Goal: Task Accomplishment & Management: Manage account settings

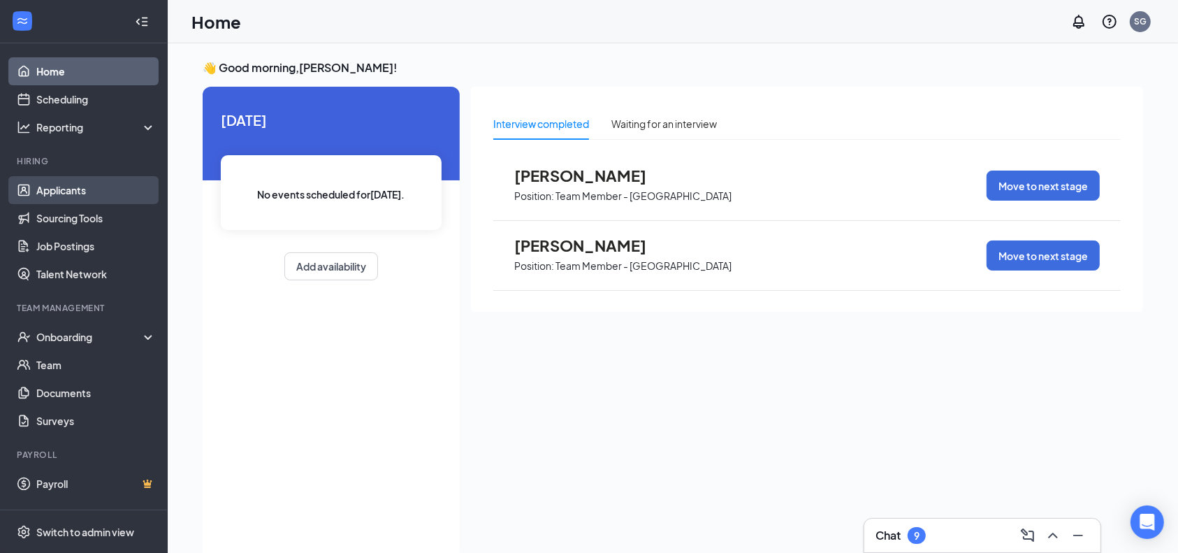
click at [73, 187] on link "Applicants" at bounding box center [95, 190] width 119 height 28
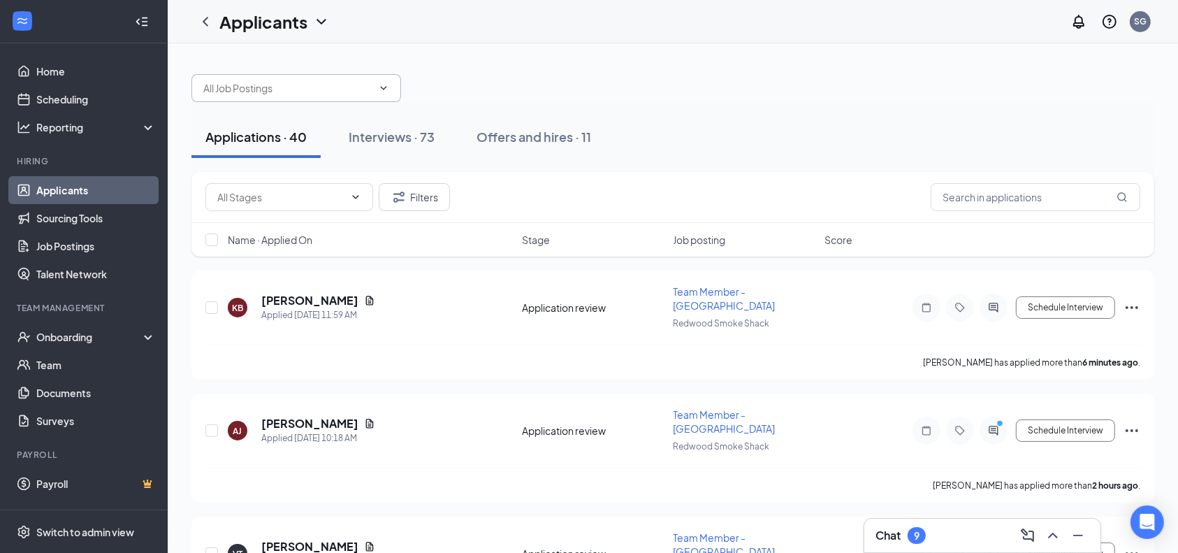
click at [298, 79] on span at bounding box center [296, 88] width 210 height 28
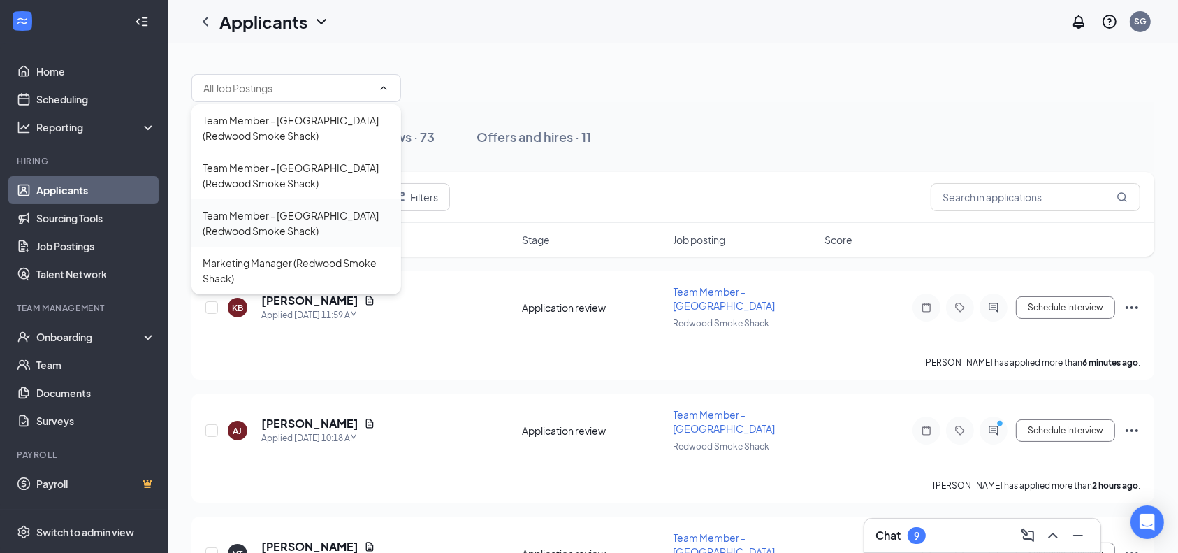
click at [257, 217] on div "Team Member - [GEOGRAPHIC_DATA] (Redwood Smoke Shack)" at bounding box center [296, 223] width 187 height 31
type input "Team Member - [GEOGRAPHIC_DATA] (Redwood Smoke Shack)"
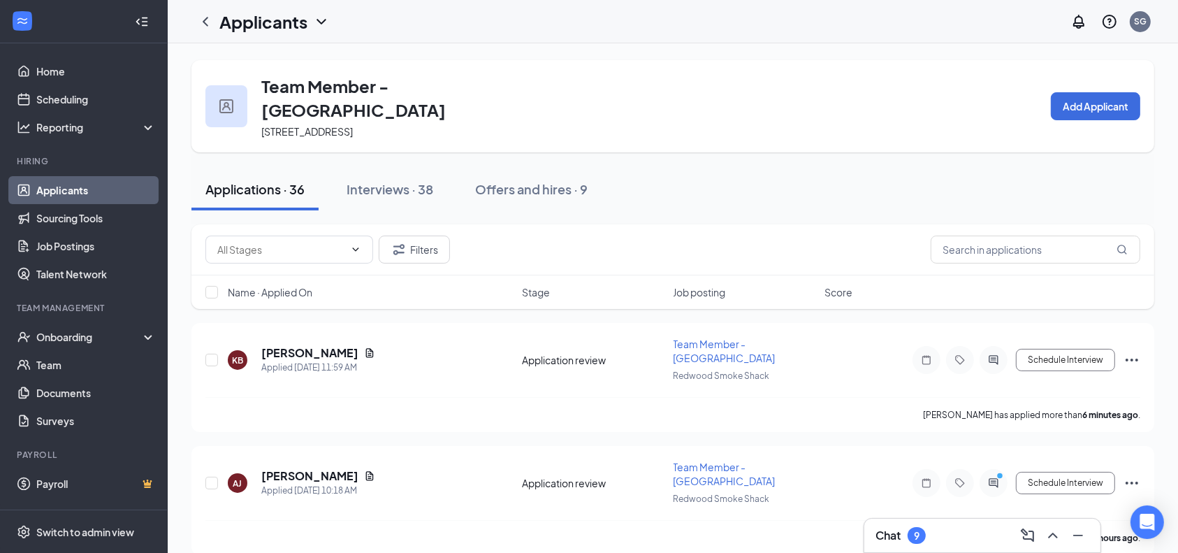
click at [584, 180] on div "Offers and hires · 9" at bounding box center [531, 188] width 113 height 17
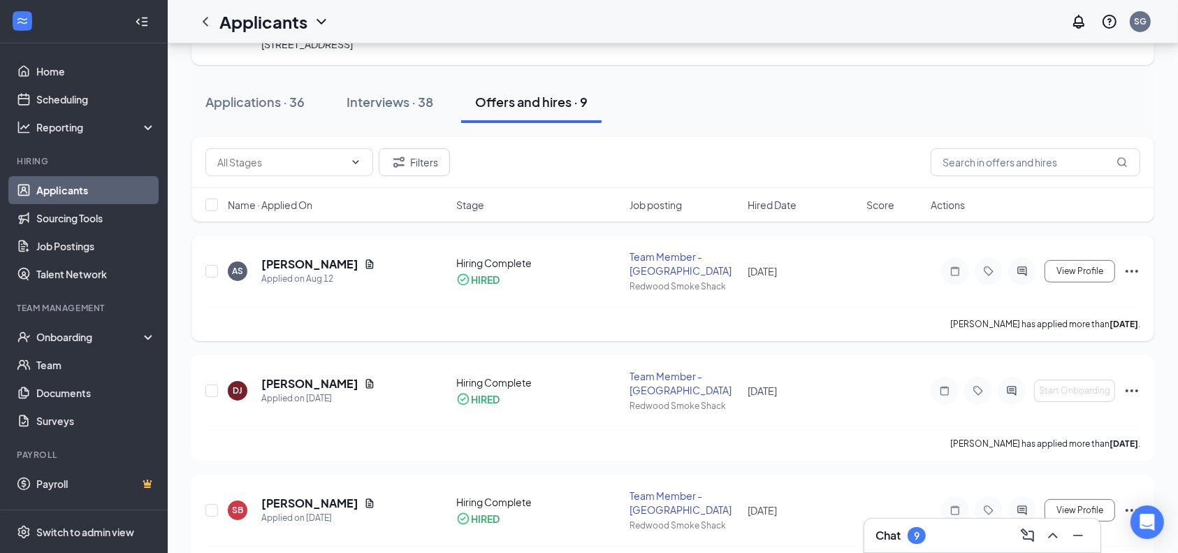
scroll to position [90, 0]
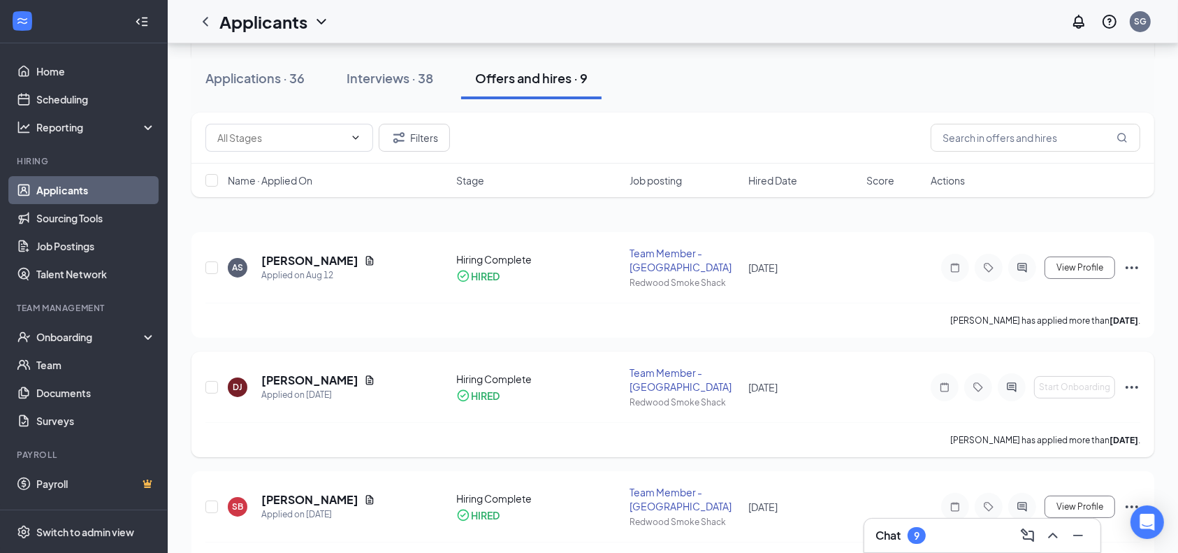
click at [1131, 379] on icon "Ellipses" at bounding box center [1132, 387] width 17 height 17
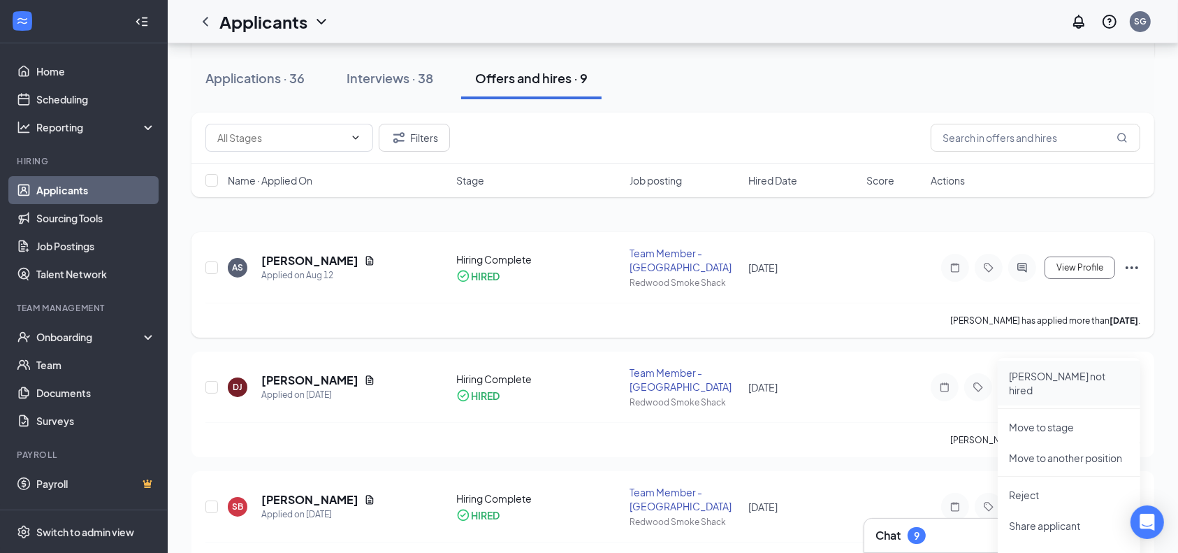
click at [1068, 371] on p "[PERSON_NAME] not hired" at bounding box center [1069, 383] width 120 height 28
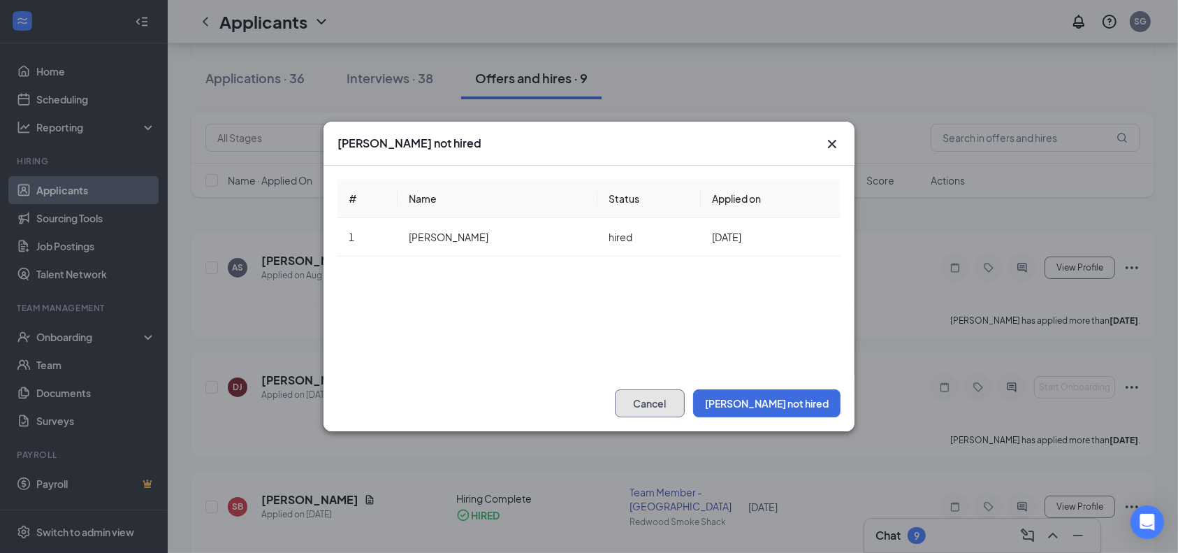
click at [685, 401] on button "Cancel" at bounding box center [650, 403] width 70 height 28
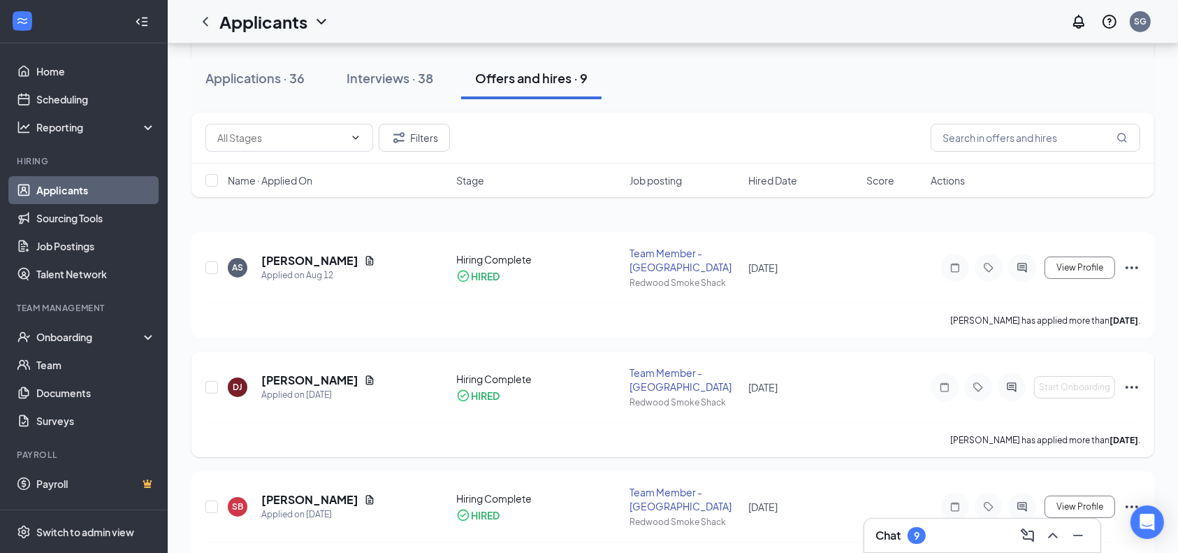
click at [1124, 379] on icon "Ellipses" at bounding box center [1132, 387] width 17 height 17
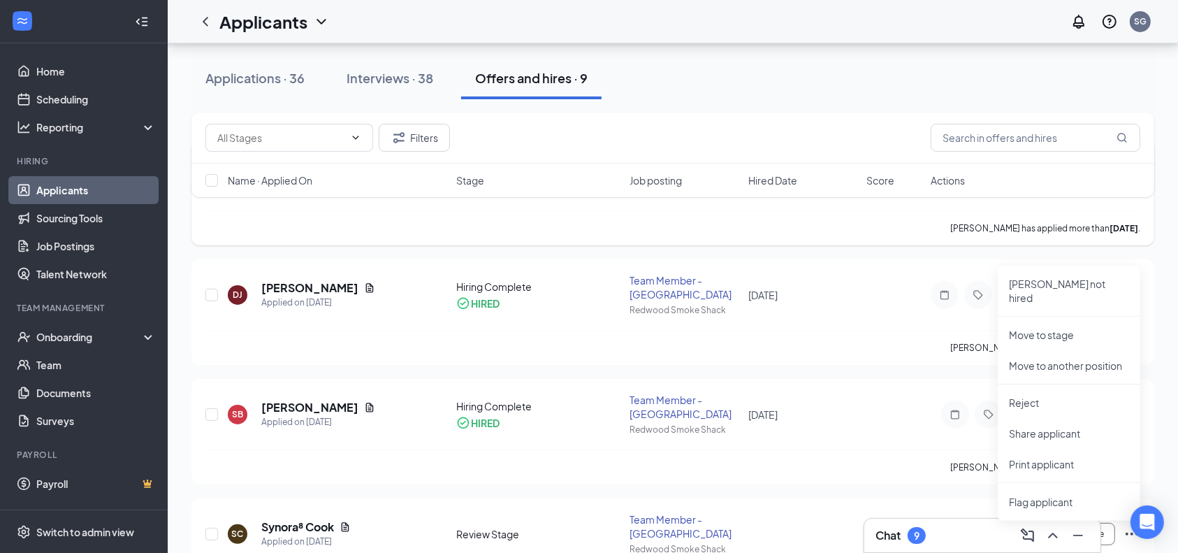
scroll to position [182, 0]
click at [1057, 328] on p "Move to stage" at bounding box center [1069, 335] width 120 height 14
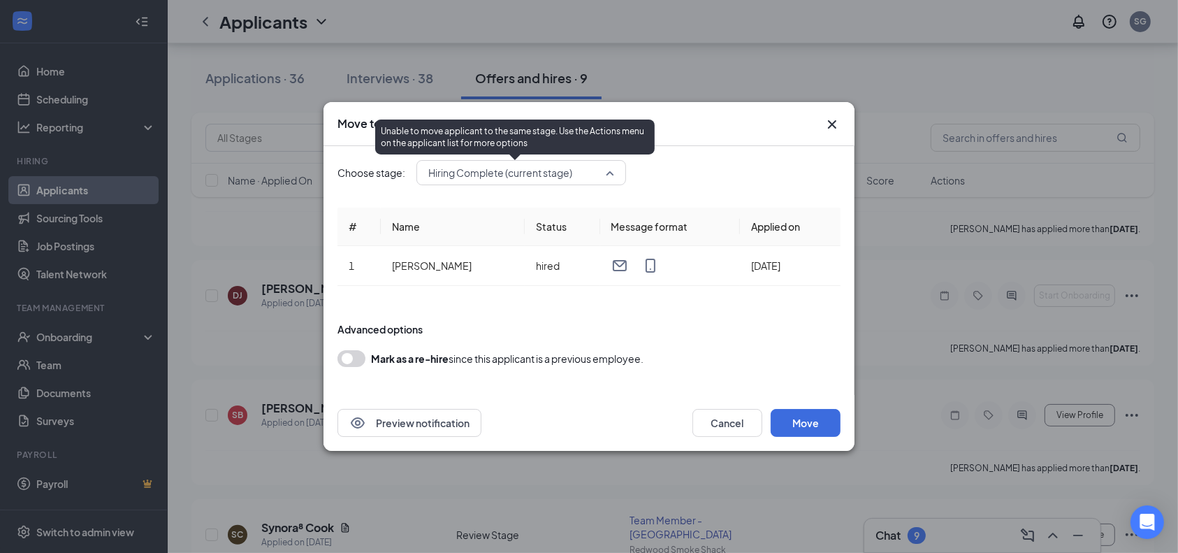
click at [572, 175] on span "Hiring Complete (current stage)" at bounding box center [500, 172] width 144 height 21
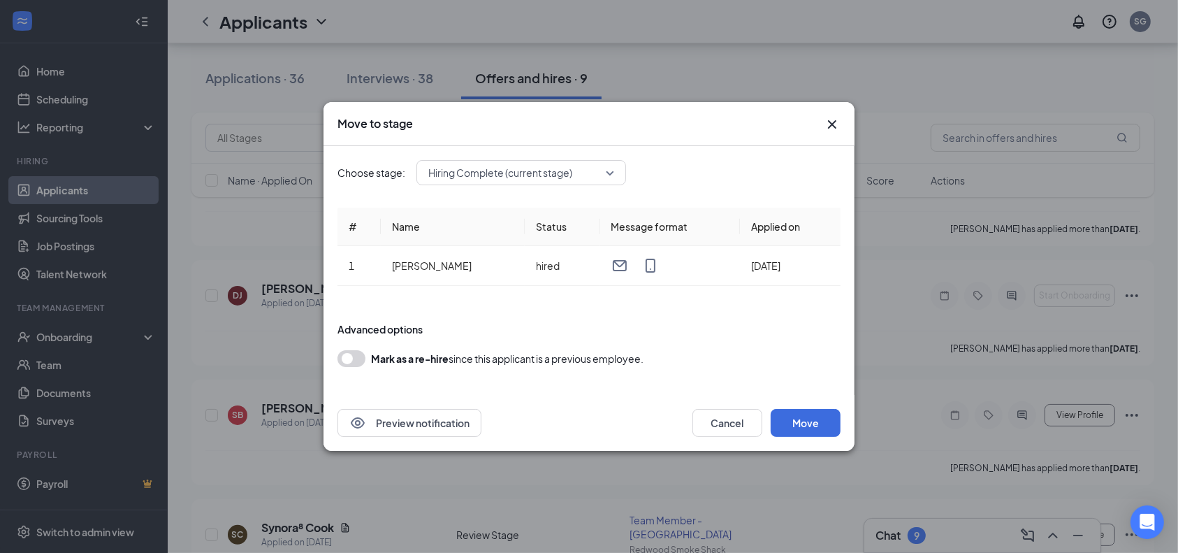
click at [681, 174] on div "Choose stage: Hiring Complete (current stage) 3963475 3966585 Application Appli…" at bounding box center [589, 172] width 503 height 25
click at [739, 418] on button "Cancel" at bounding box center [728, 423] width 70 height 28
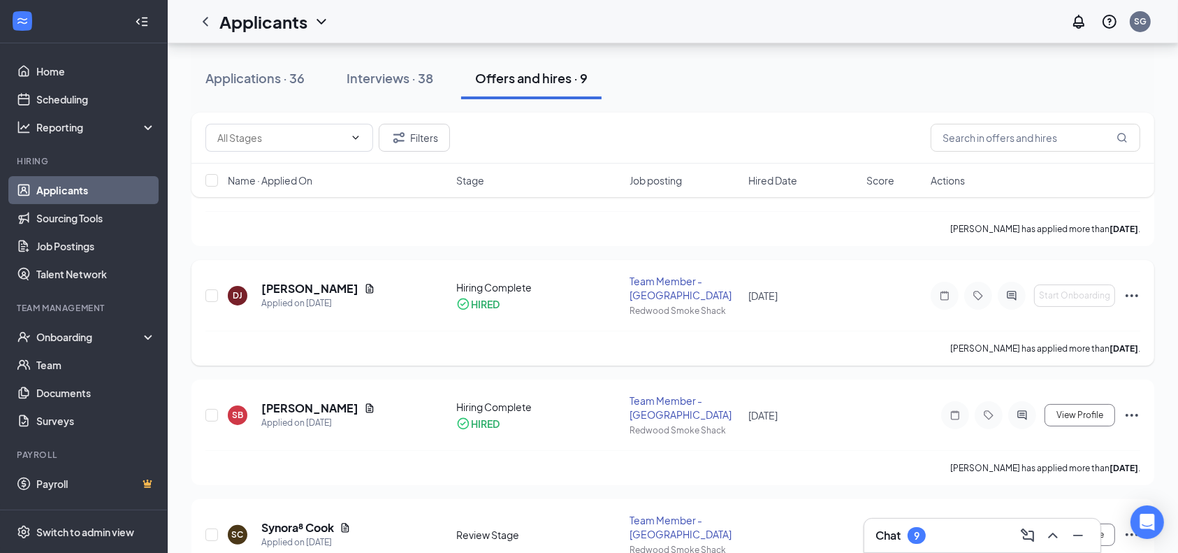
click at [1127, 294] on icon "Ellipses" at bounding box center [1132, 295] width 13 height 3
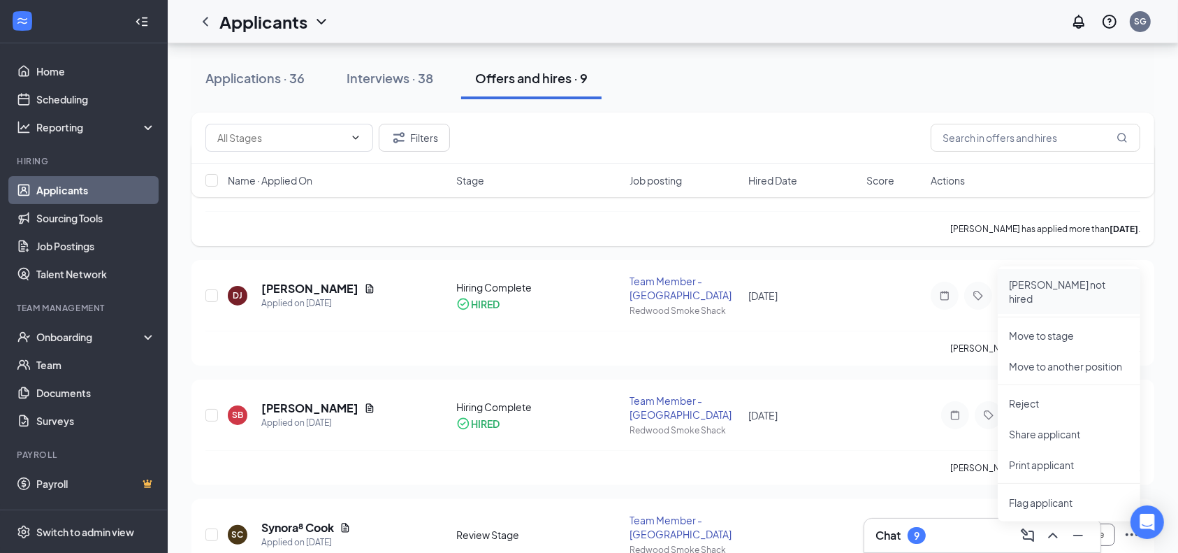
click at [1059, 282] on p "[PERSON_NAME] not hired" at bounding box center [1069, 291] width 120 height 28
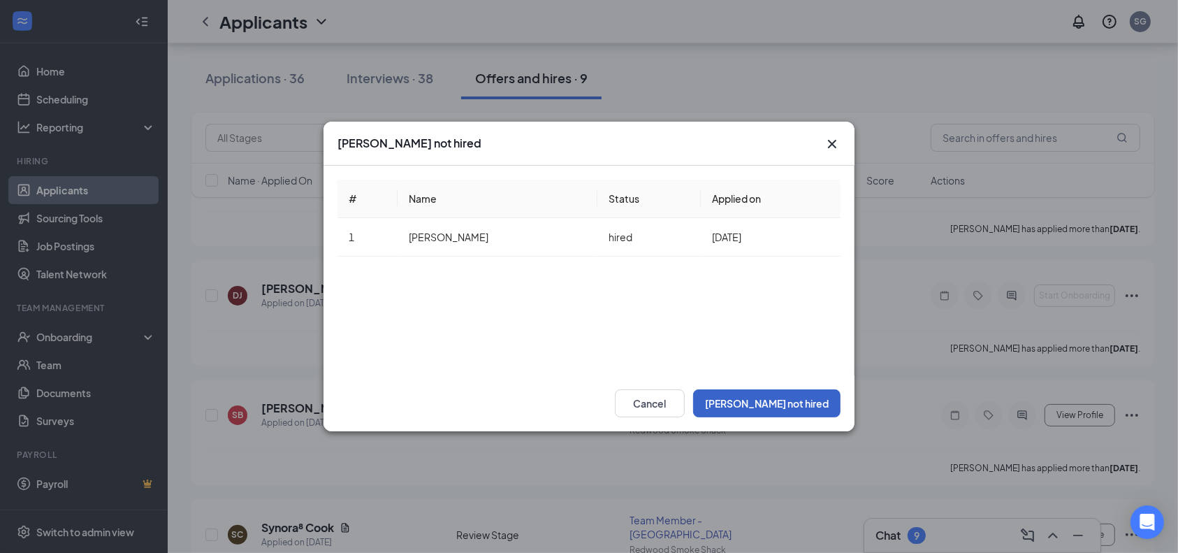
click at [799, 402] on button "[PERSON_NAME] not hired" at bounding box center [766, 403] width 147 height 28
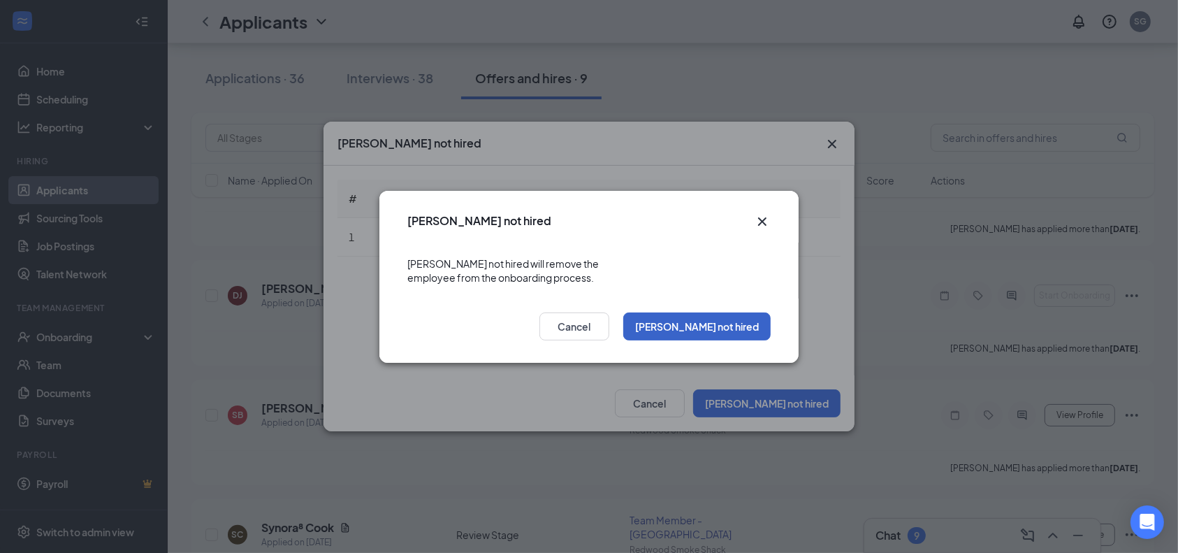
click at [710, 312] on button "[PERSON_NAME] not hired" at bounding box center [696, 326] width 147 height 28
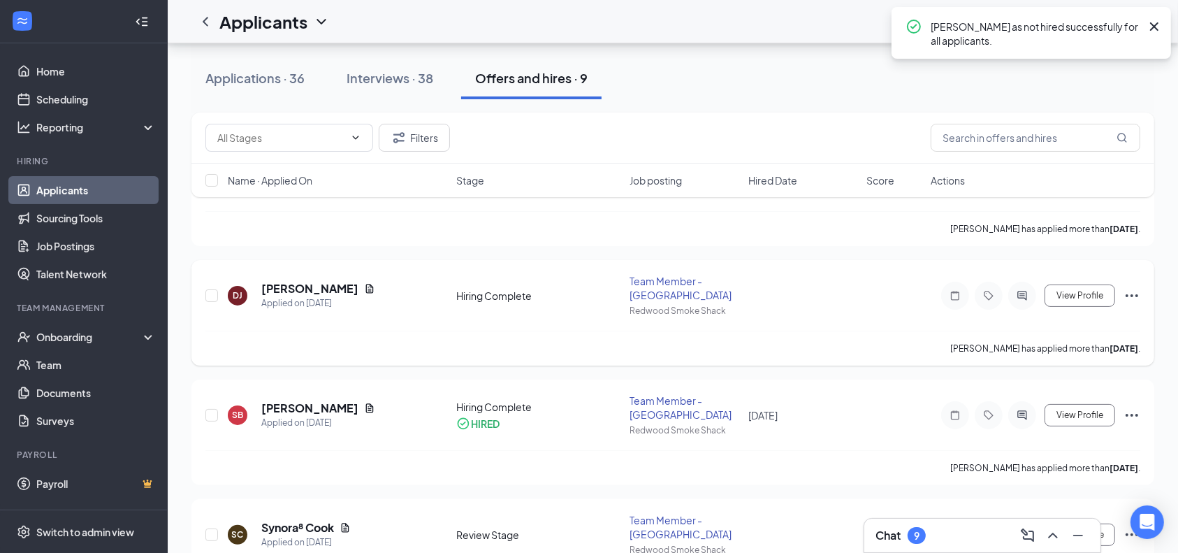
click at [1137, 287] on icon "Ellipses" at bounding box center [1132, 295] width 17 height 17
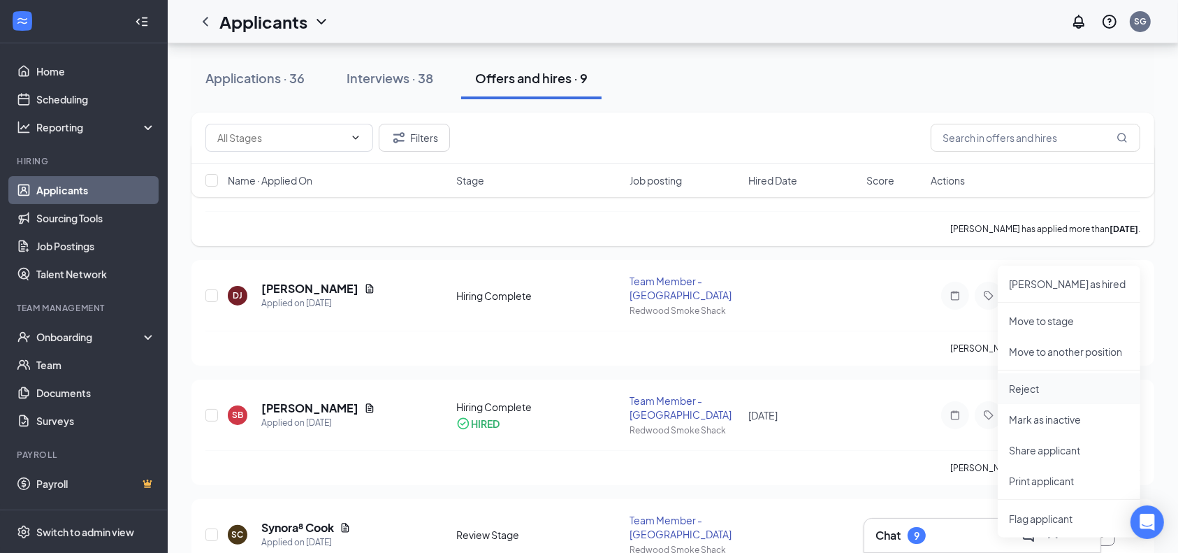
click at [1029, 383] on p "Reject" at bounding box center [1069, 389] width 120 height 14
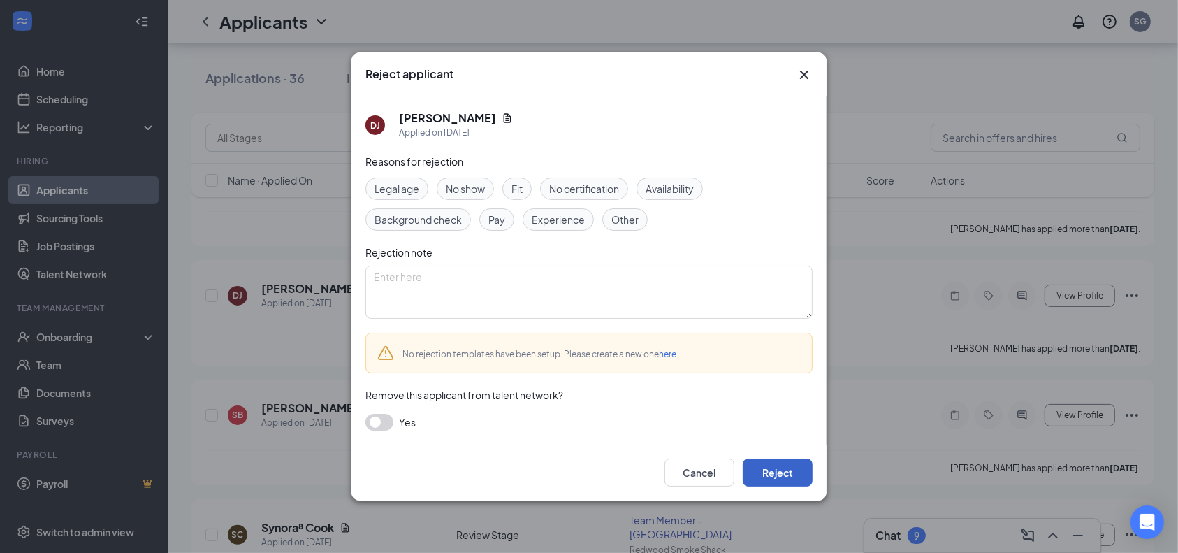
click at [771, 477] on button "Reject" at bounding box center [778, 472] width 70 height 28
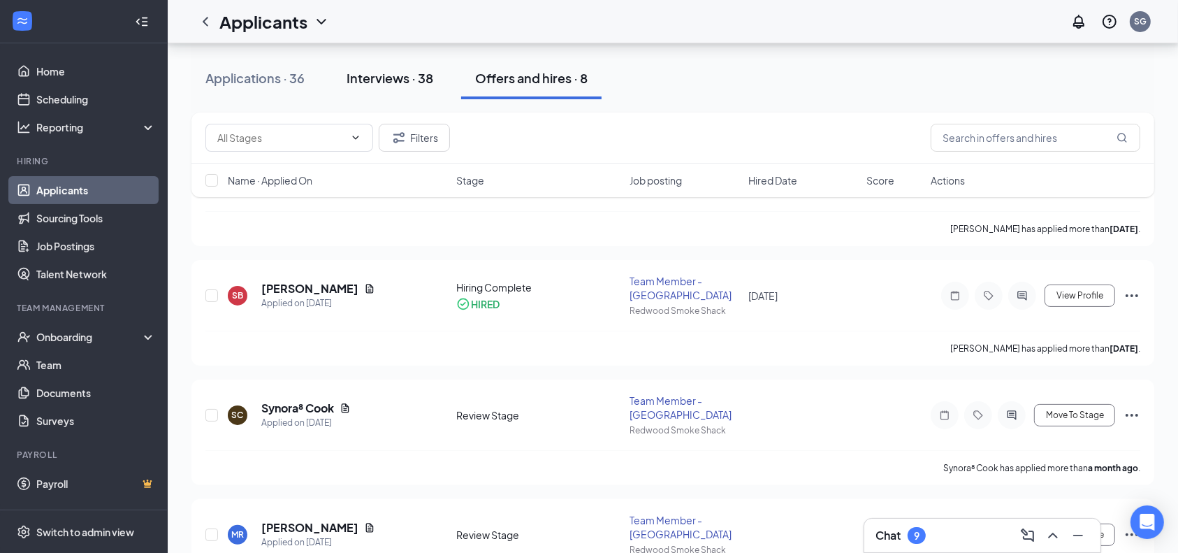
click at [389, 78] on div "Interviews · 38" at bounding box center [390, 77] width 87 height 17
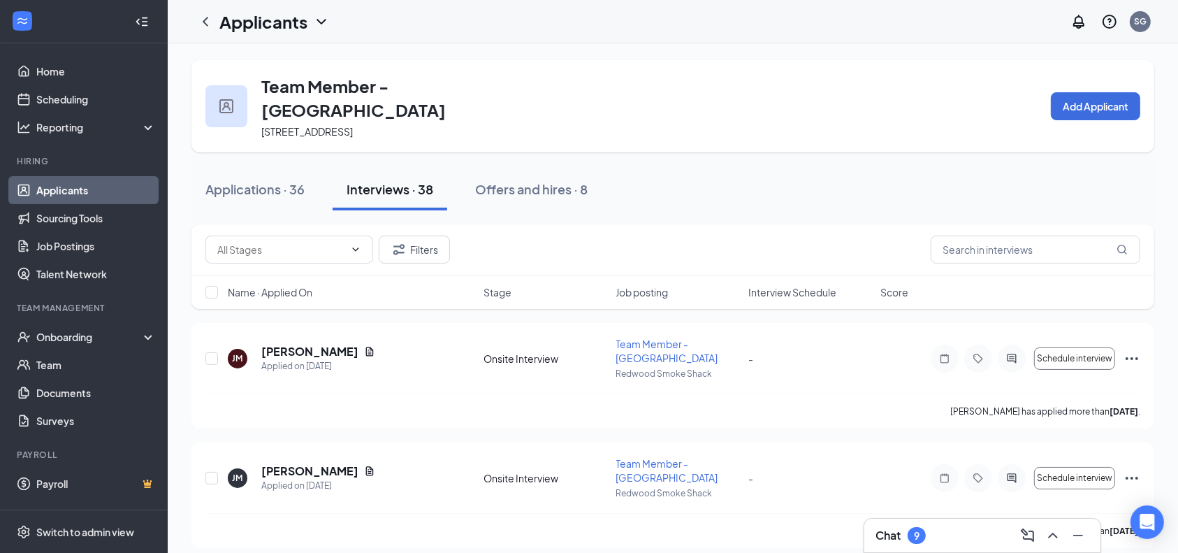
click at [804, 285] on span "Interview Schedule" at bounding box center [792, 292] width 88 height 14
click at [770, 285] on span "Interview Schedule" at bounding box center [792, 292] width 88 height 14
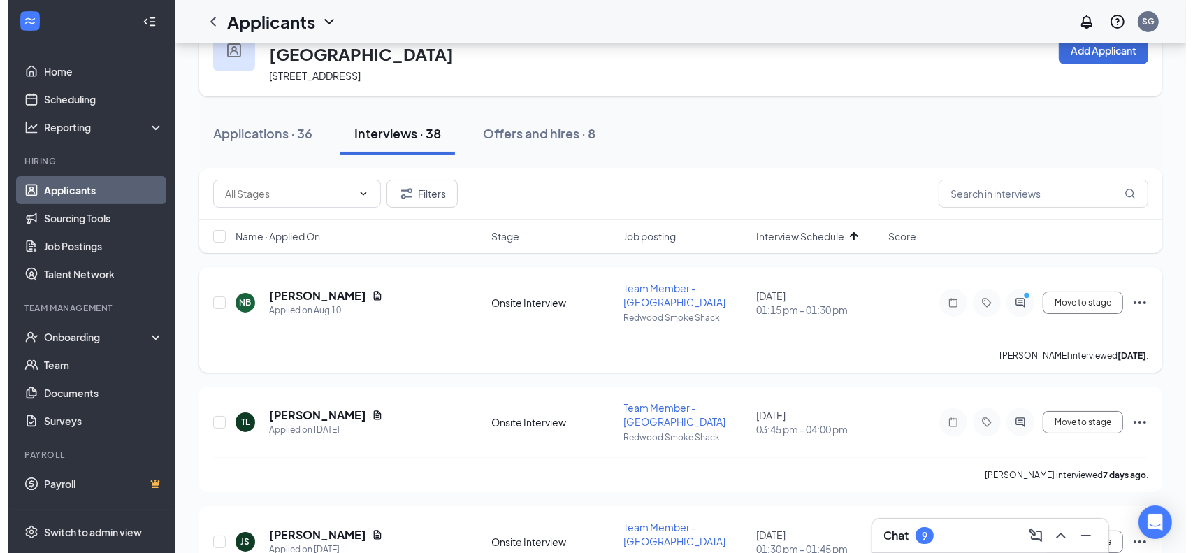
scroll to position [55, 0]
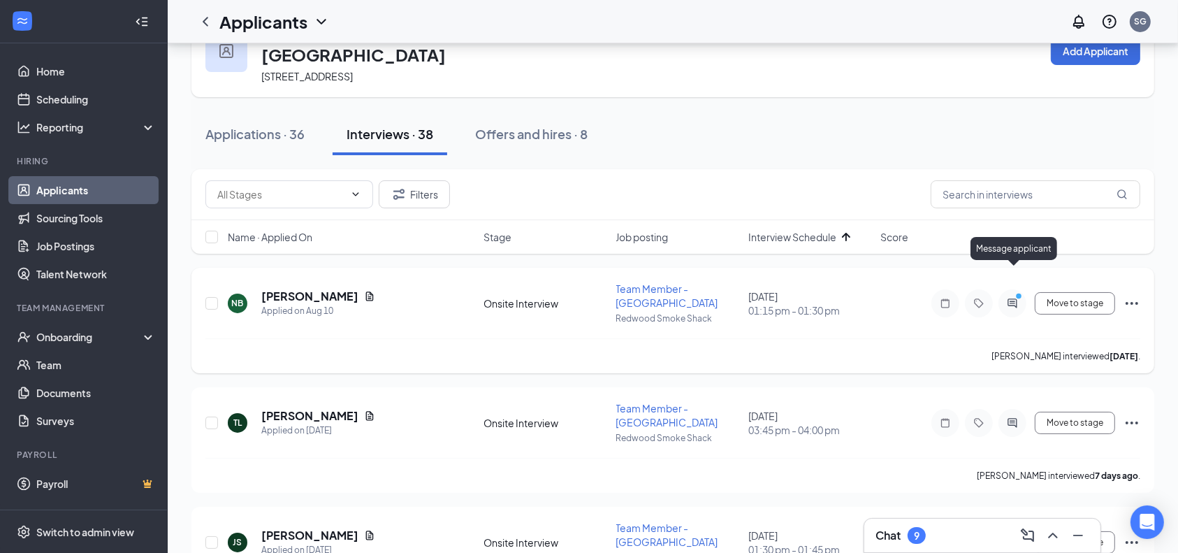
click at [1011, 298] on icon "ActiveChat" at bounding box center [1012, 302] width 9 height 9
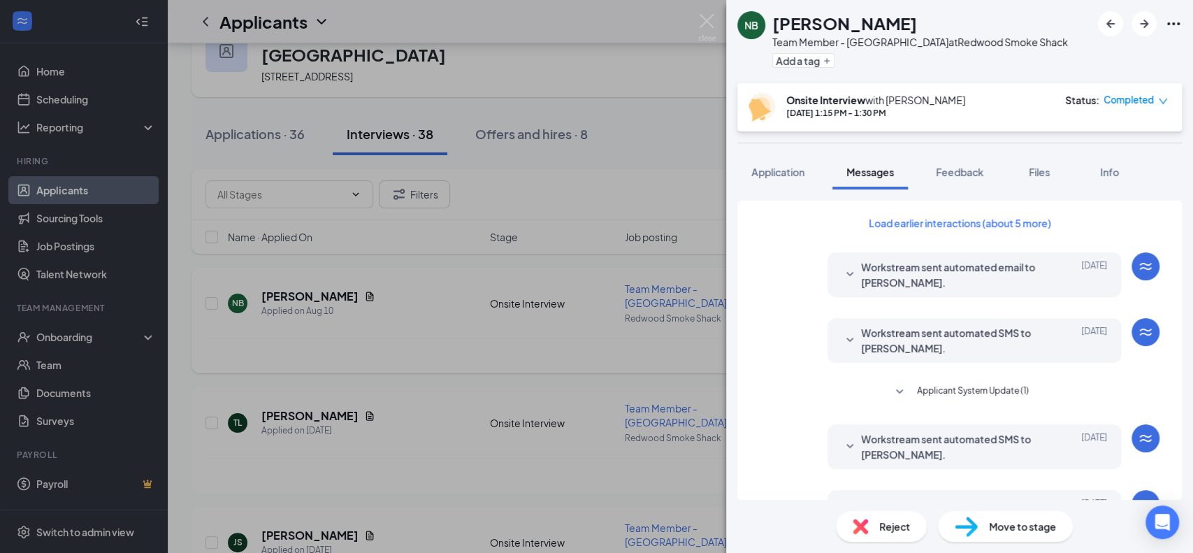
scroll to position [370, 0]
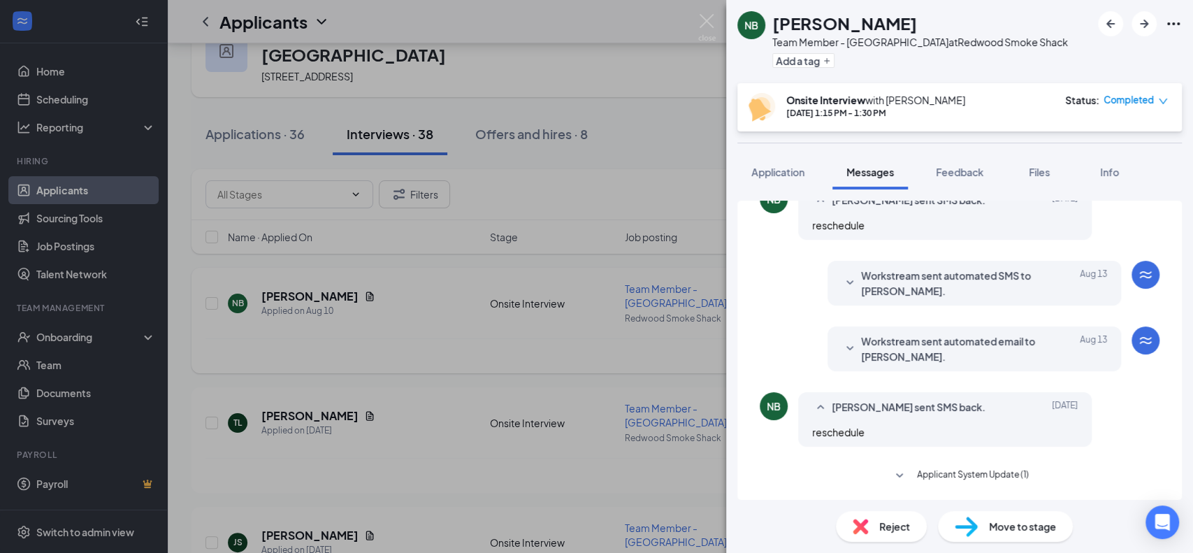
click at [985, 474] on span "Applicant System Update (1)" at bounding box center [973, 476] width 112 height 17
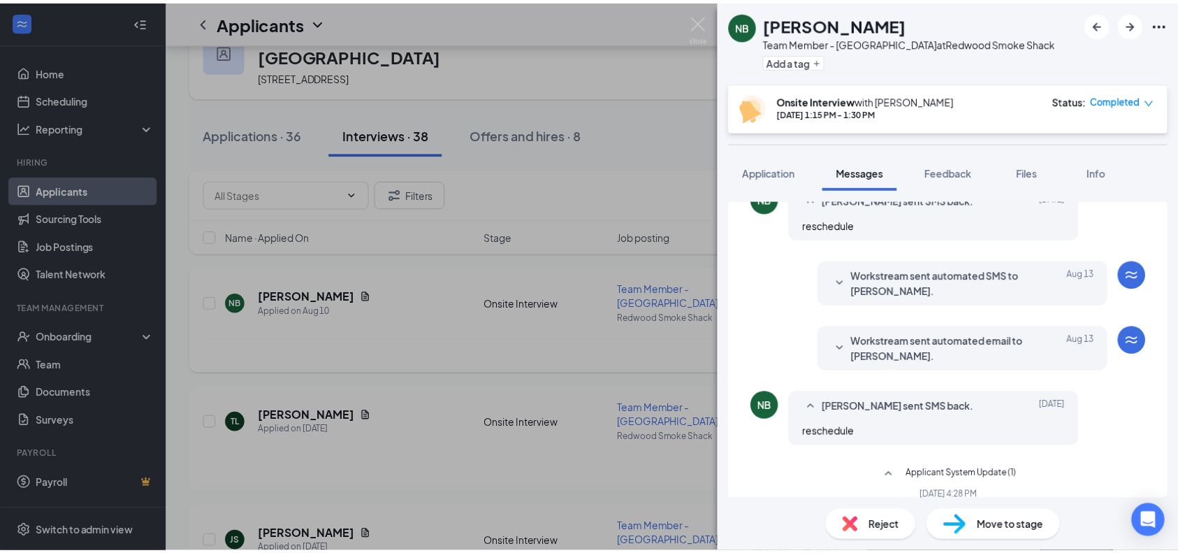
scroll to position [409, 0]
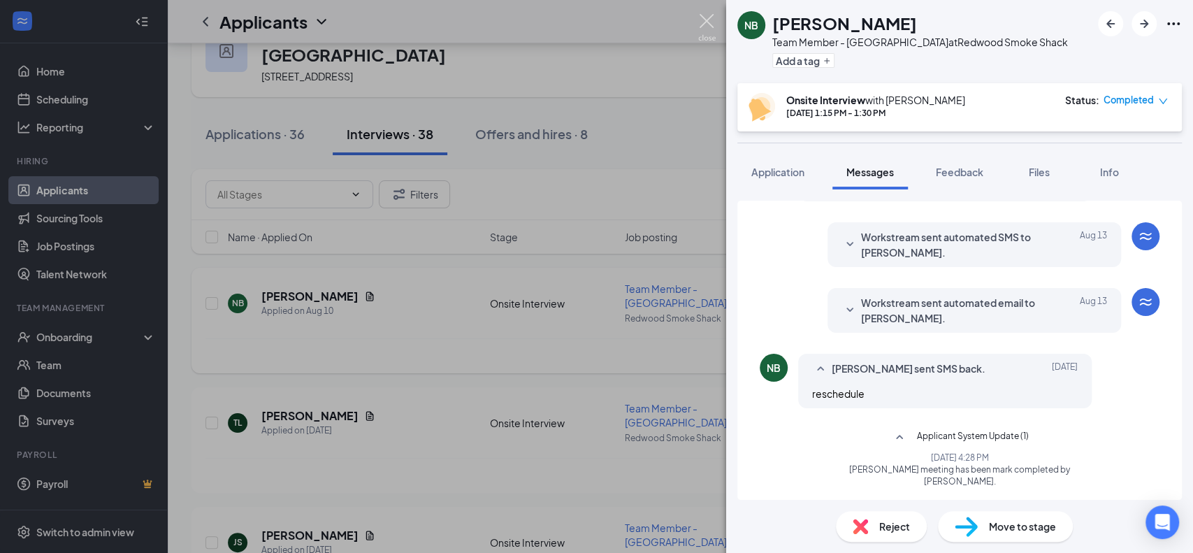
click at [710, 14] on img at bounding box center [706, 27] width 17 height 27
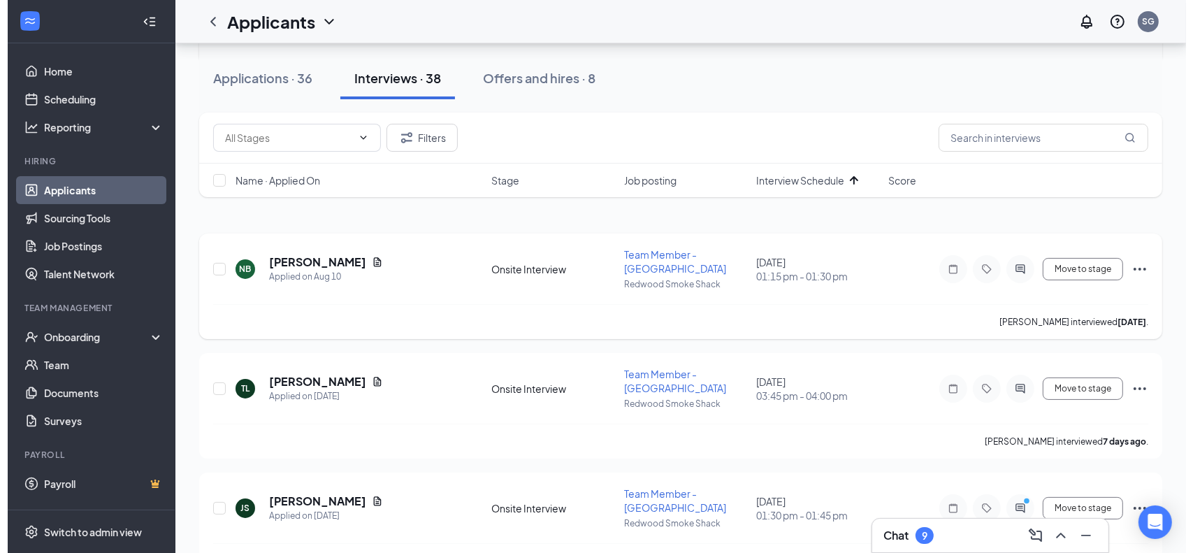
scroll to position [90, 0]
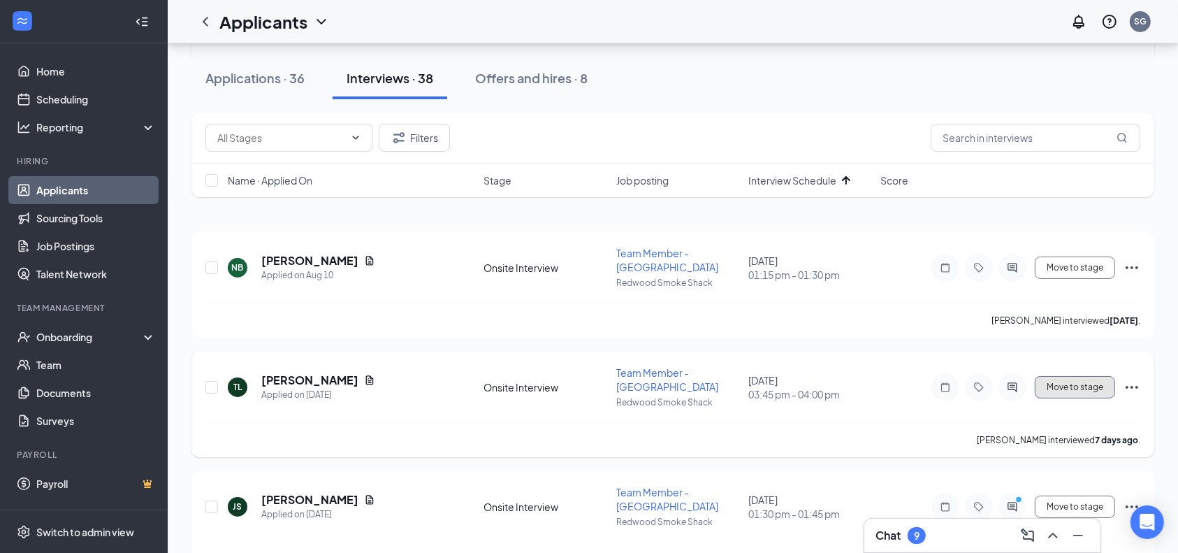
click at [1051, 382] on span "Move to stage" at bounding box center [1075, 387] width 57 height 10
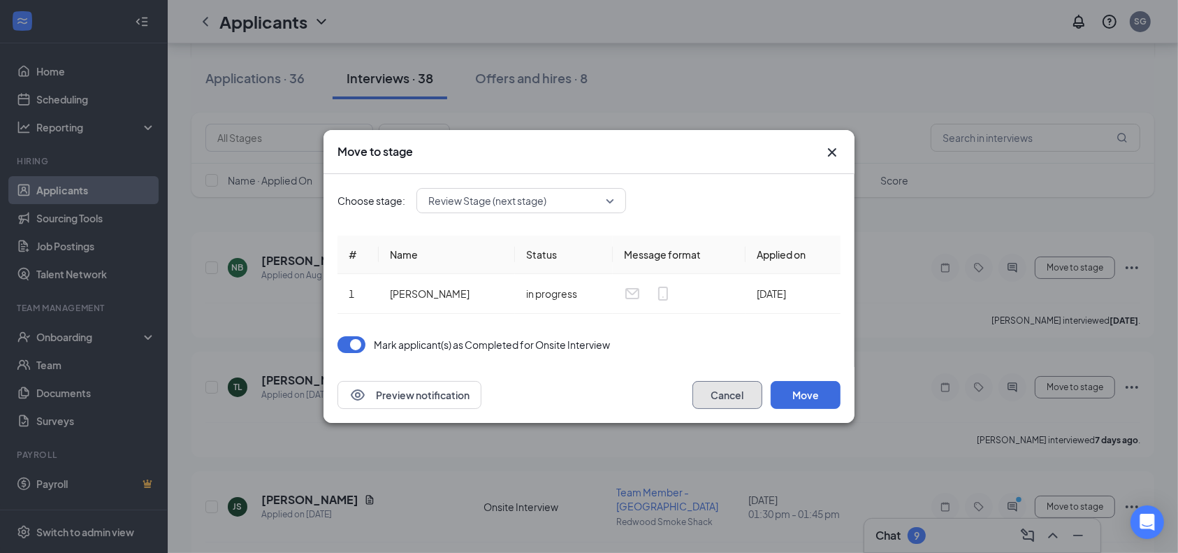
click at [723, 390] on button "Cancel" at bounding box center [728, 395] width 70 height 28
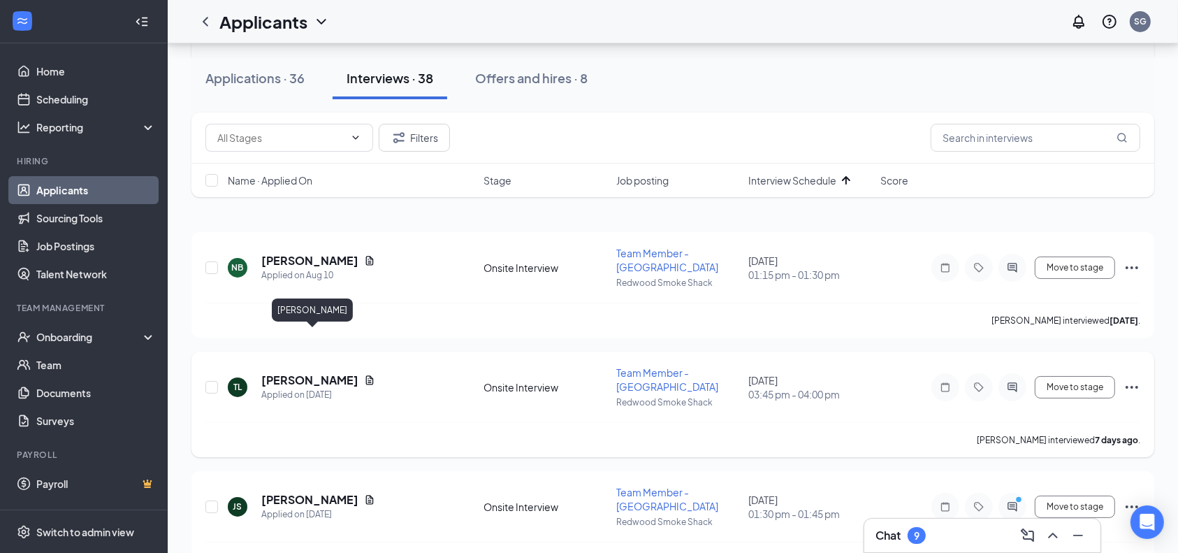
click at [340, 372] on h5 "[PERSON_NAME]" at bounding box center [309, 379] width 97 height 15
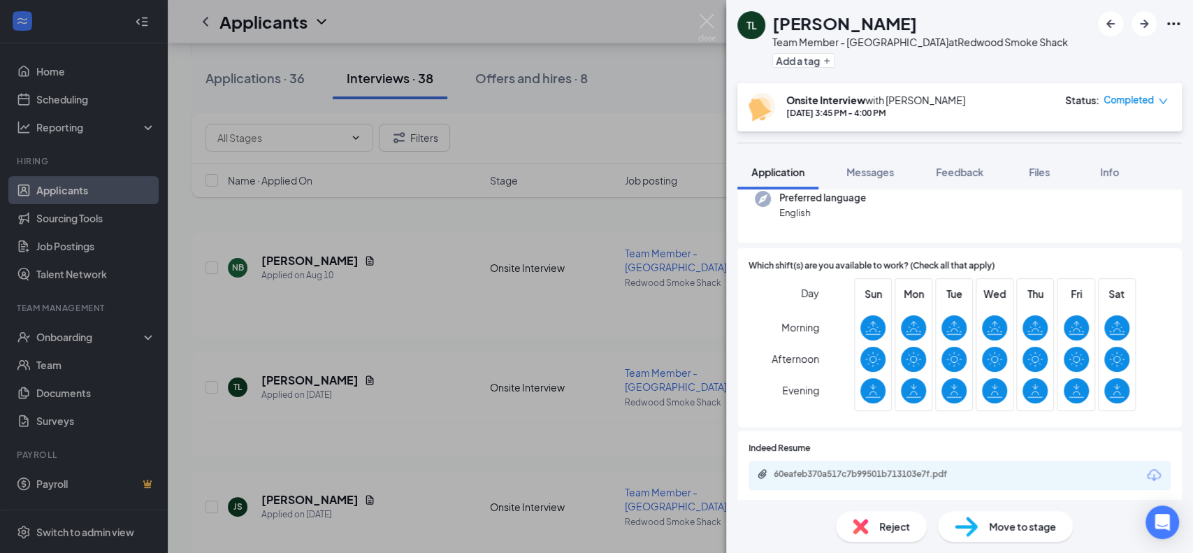
scroll to position [148, 0]
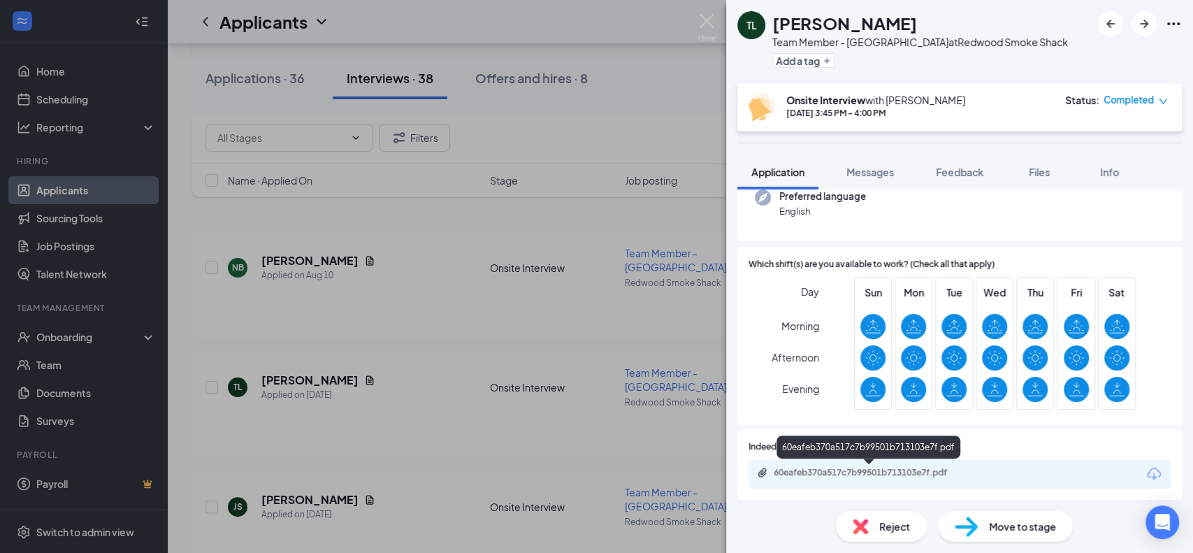
click at [889, 467] on div "60eafeb370a517c7b99501b713103e7f.pdf" at bounding box center [872, 472] width 196 height 11
click at [706, 20] on img at bounding box center [706, 27] width 17 height 27
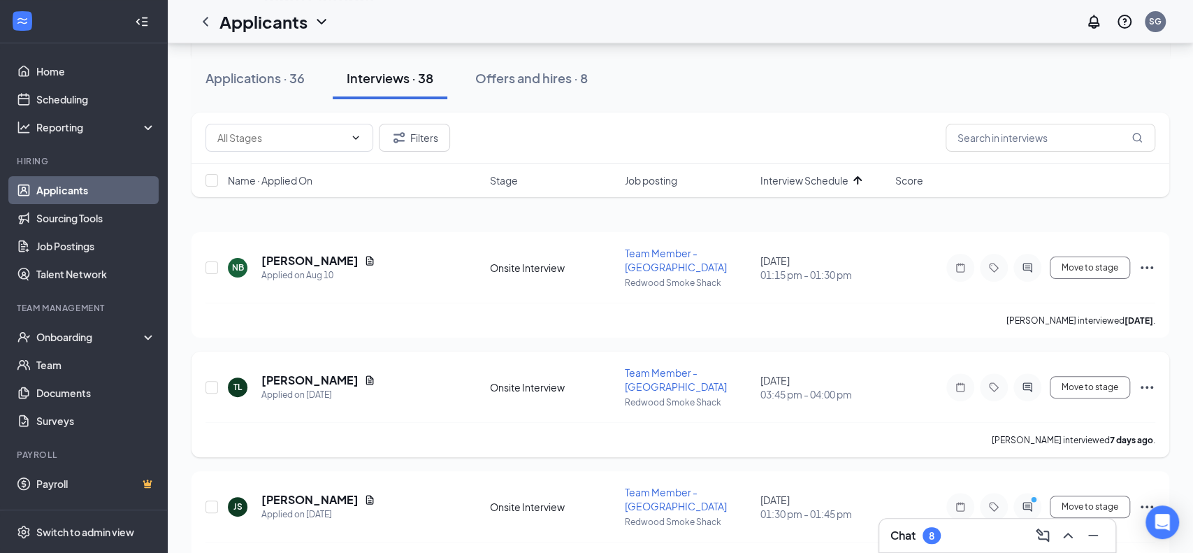
scroll to position [283, 0]
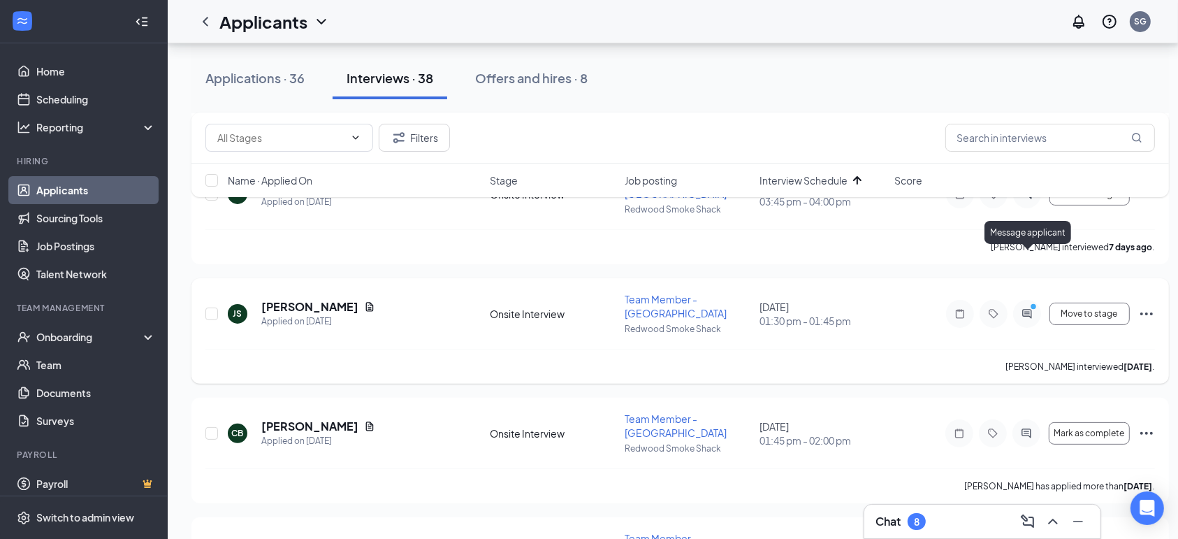
click at [1031, 303] on icon "PrimaryDot" at bounding box center [1035, 308] width 17 height 11
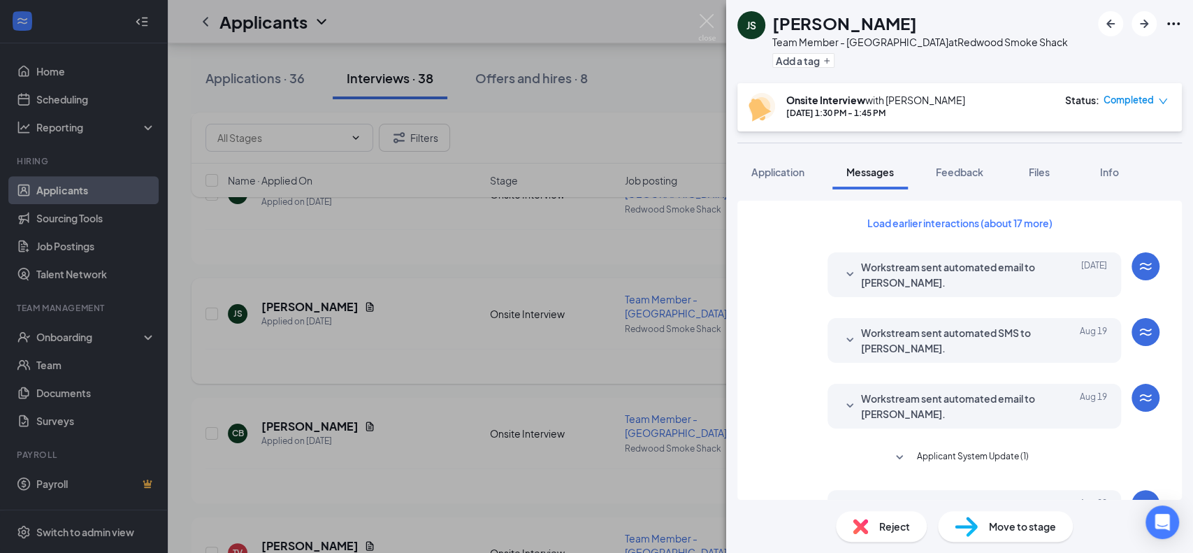
scroll to position [502, 0]
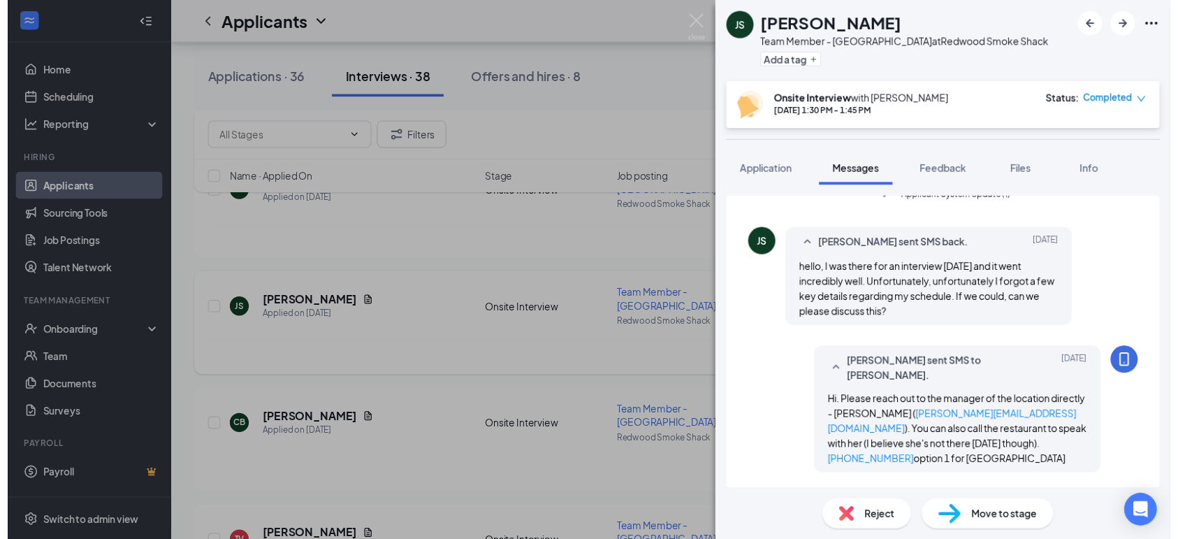
scroll to position [426, 0]
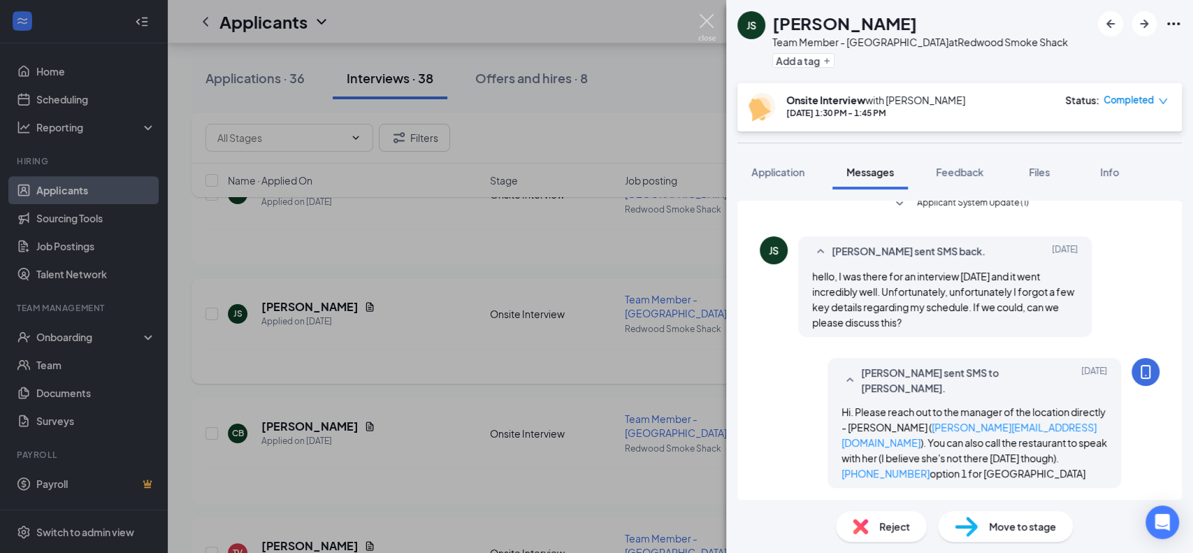
click at [706, 21] on img at bounding box center [706, 27] width 17 height 27
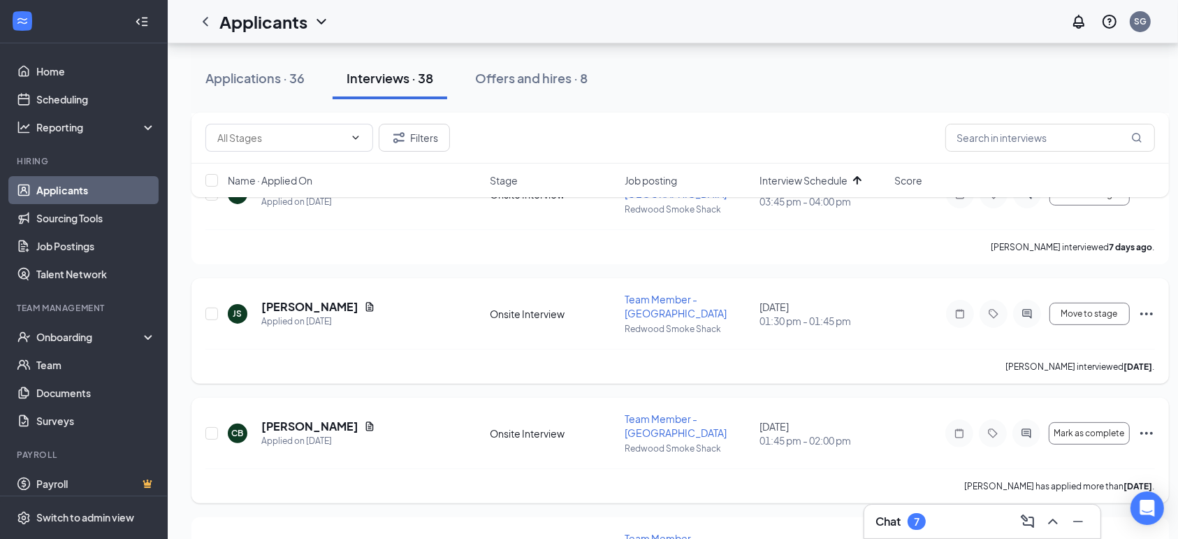
click at [423, 419] on div "CB [PERSON_NAME] Applied on [DATE]" at bounding box center [355, 433] width 254 height 29
click at [56, 335] on div "Onboarding" at bounding box center [90, 337] width 108 height 14
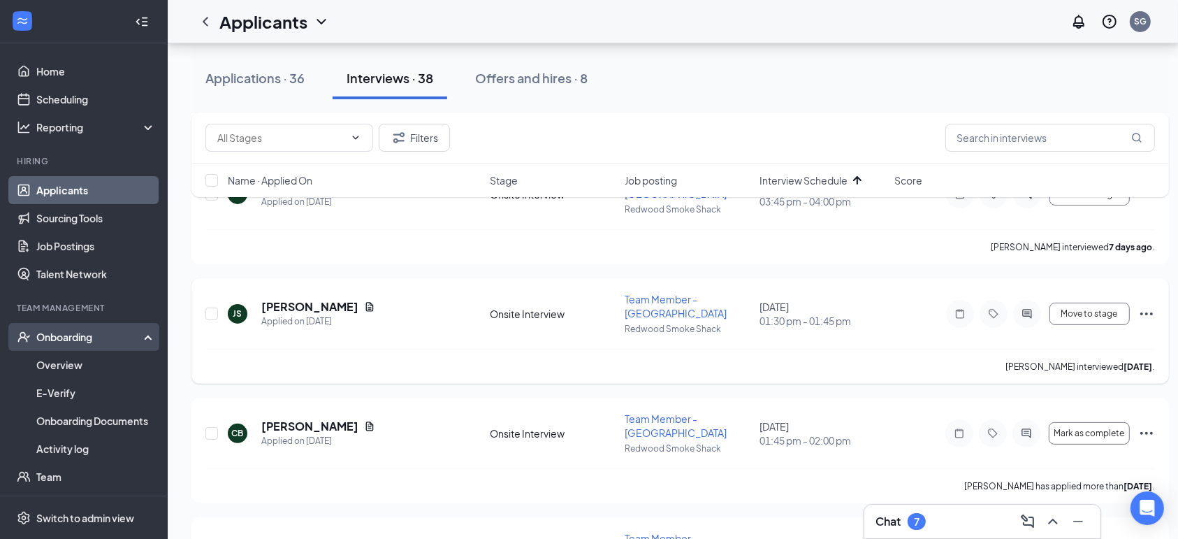
click at [67, 336] on div "Onboarding" at bounding box center [90, 337] width 108 height 14
click at [66, 366] on link "Overview" at bounding box center [95, 365] width 119 height 28
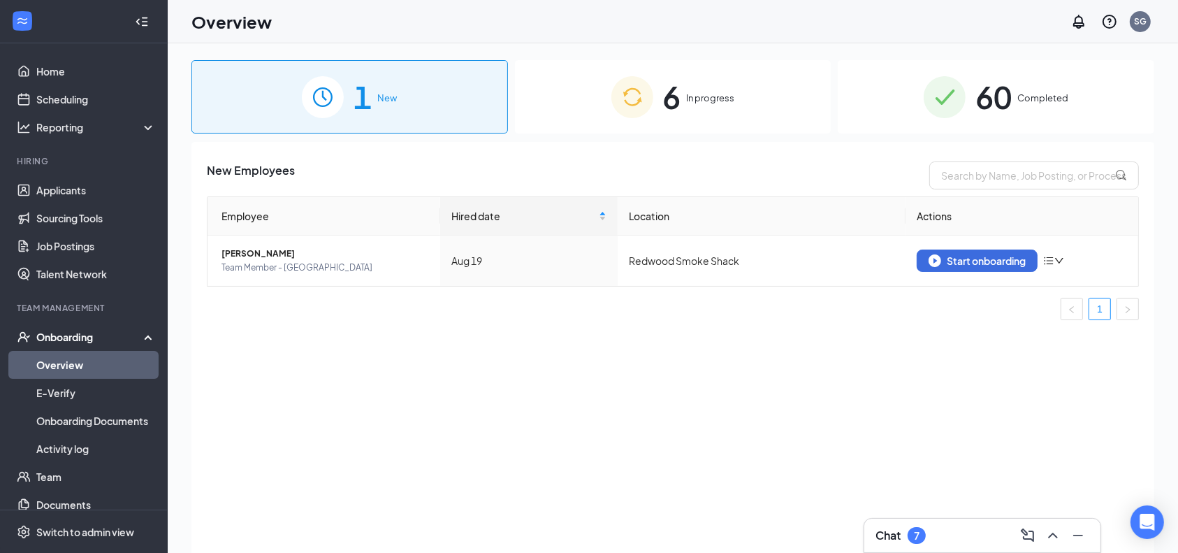
click at [1025, 89] on div "60 Completed" at bounding box center [996, 96] width 317 height 73
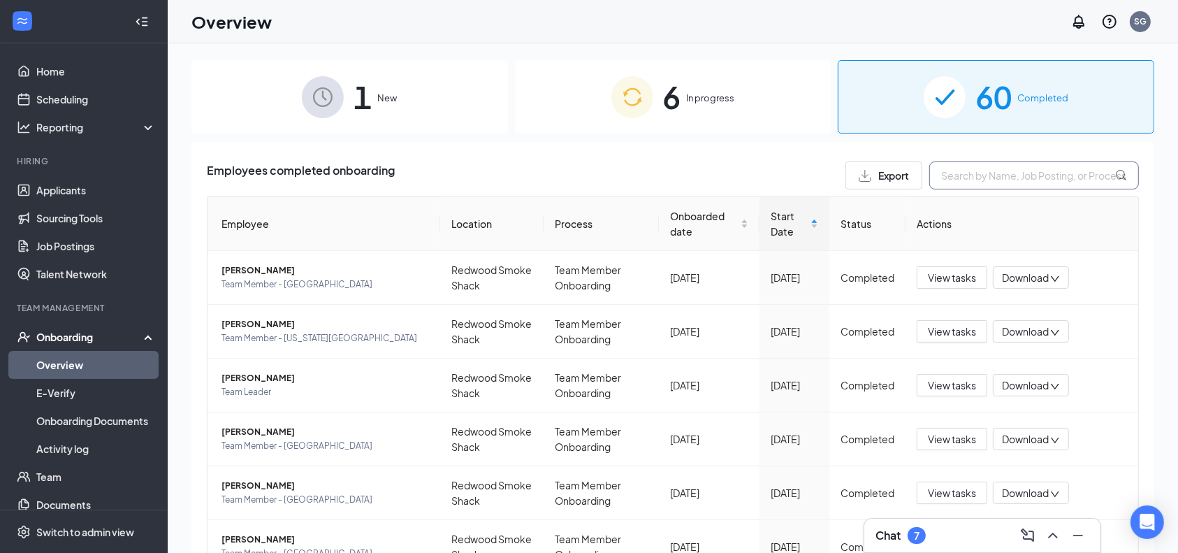
click at [1027, 182] on input "text" at bounding box center [1034, 175] width 210 height 28
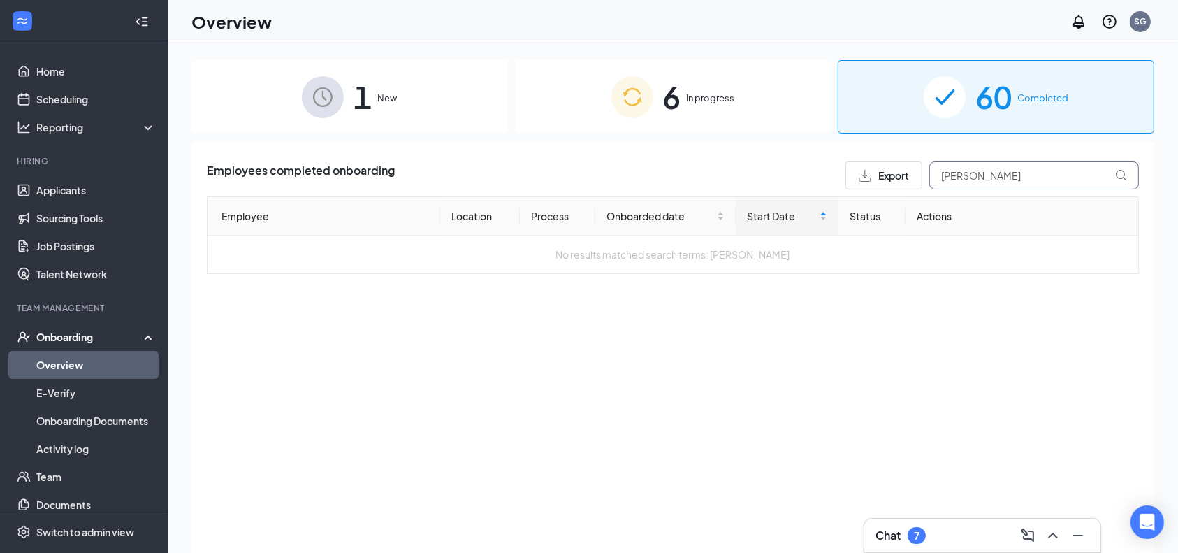
type input "aimee boos"
click at [709, 86] on div "6 In progress" at bounding box center [673, 96] width 317 height 73
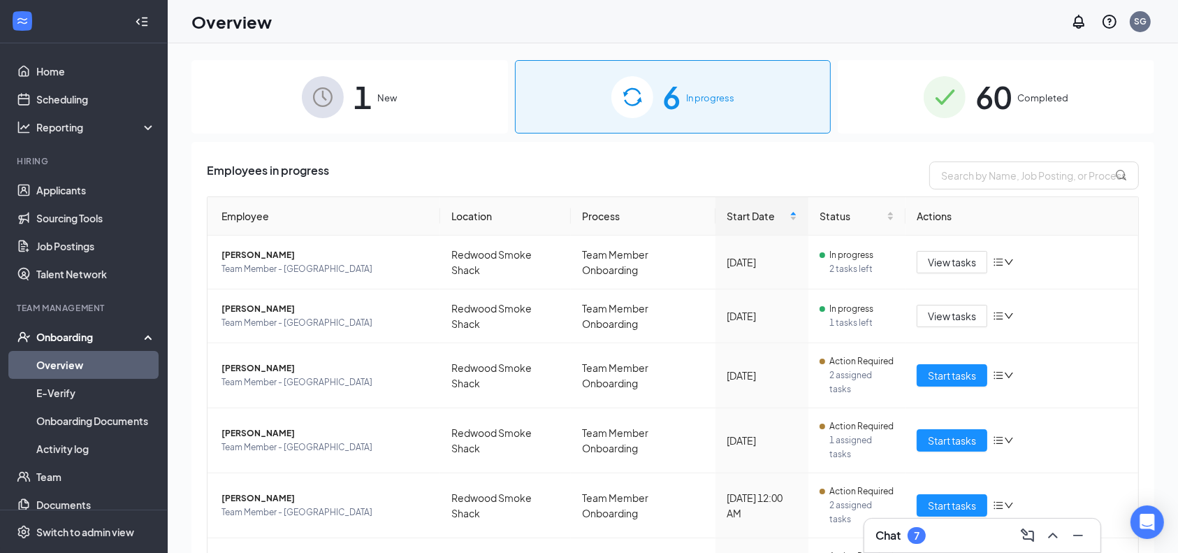
click at [472, 62] on div "1 New" at bounding box center [349, 96] width 317 height 73
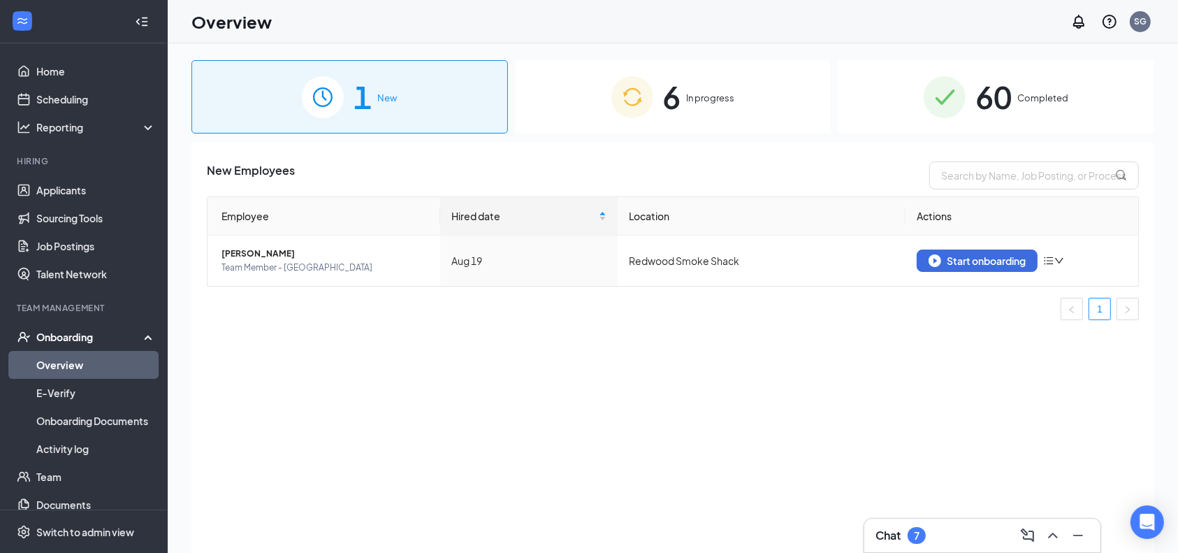
click at [698, 88] on div "6 In progress" at bounding box center [673, 96] width 317 height 73
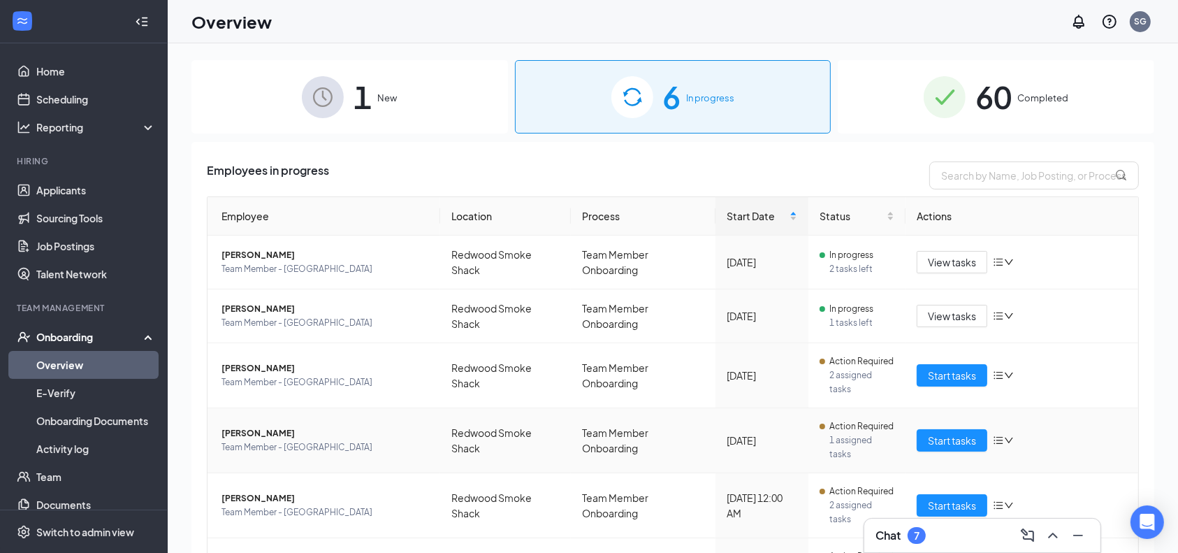
click at [363, 442] on span "Team Member - [GEOGRAPHIC_DATA]" at bounding box center [326, 447] width 208 height 14
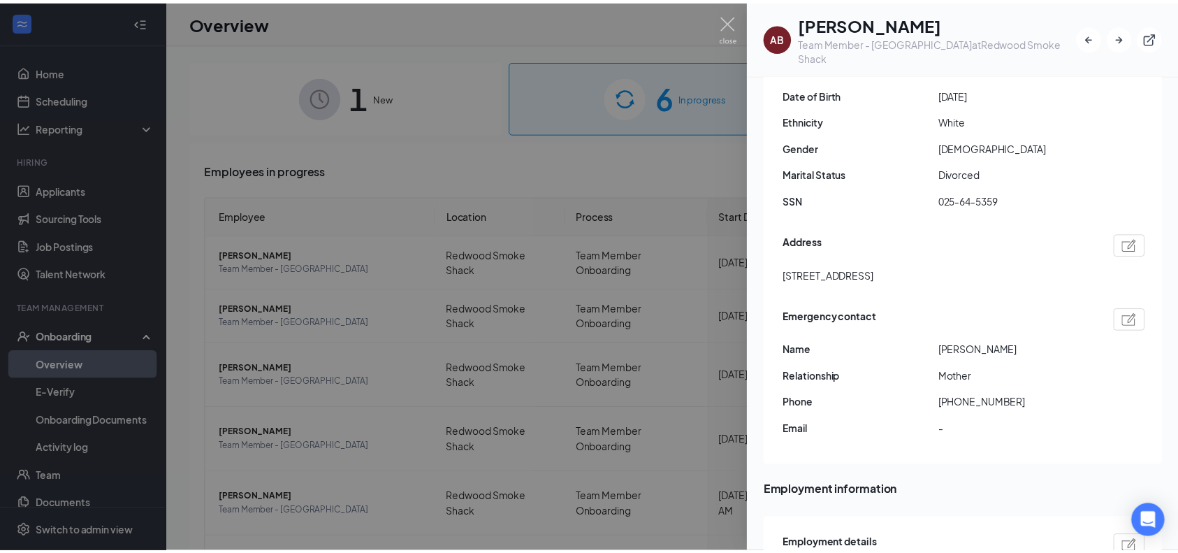
scroll to position [283, 0]
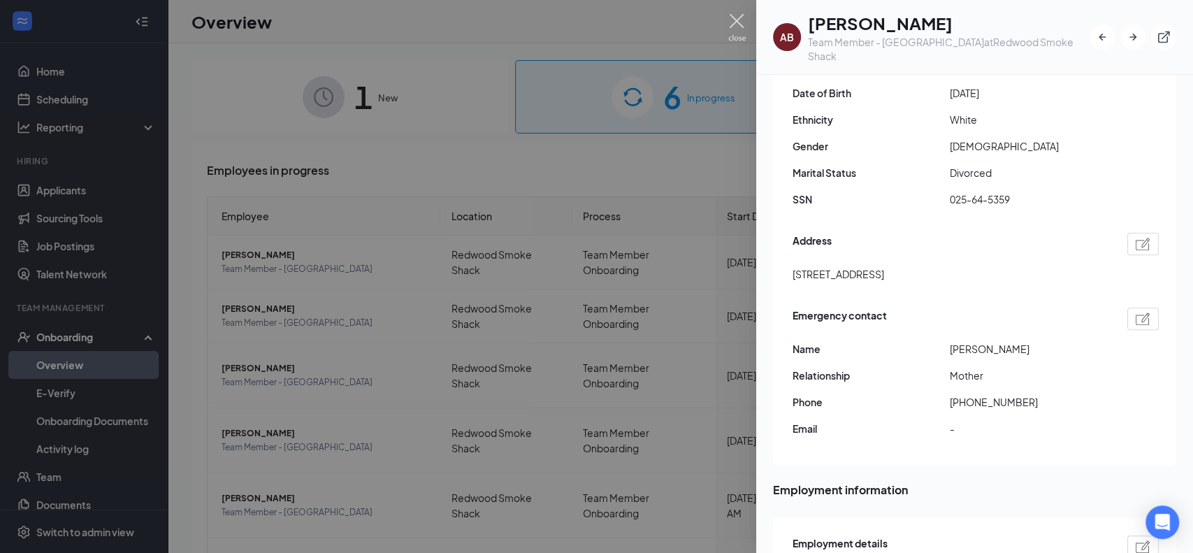
click at [732, 20] on img at bounding box center [736, 27] width 17 height 27
